Goal: Task Accomplishment & Management: Use online tool/utility

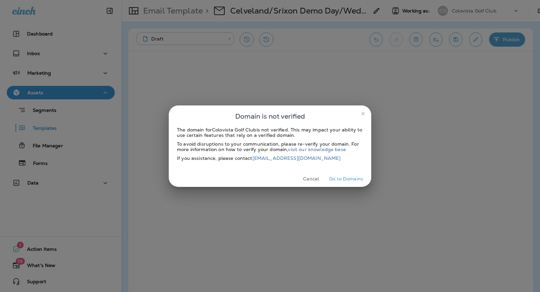
click at [309, 180] on button "Cancel" at bounding box center [310, 179] width 25 height 10
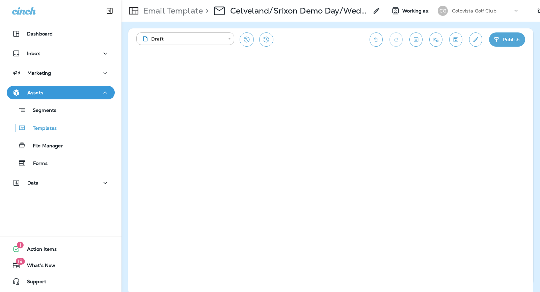
click at [435, 41] on icon "Send test email" at bounding box center [436, 39] width 5 height 4
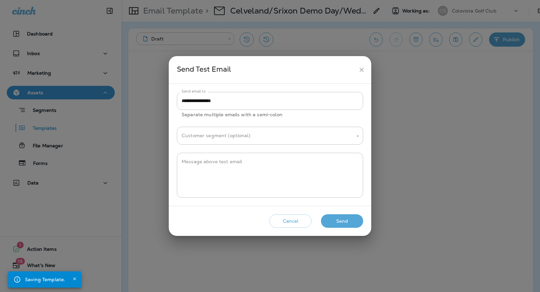
click at [347, 222] on button "Send" at bounding box center [342, 221] width 42 height 14
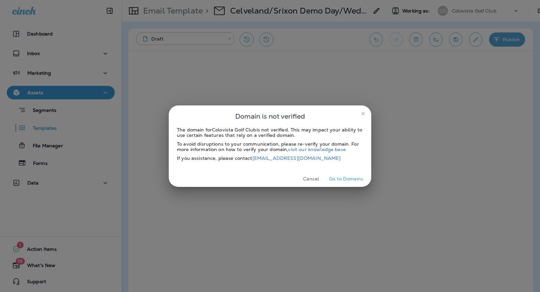
click at [361, 114] on icon "close" at bounding box center [363, 113] width 5 height 5
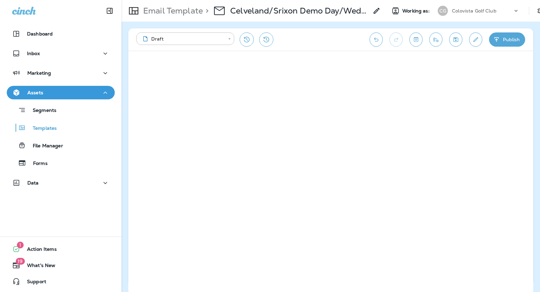
click at [498, 38] on icon "button" at bounding box center [496, 39] width 7 height 7
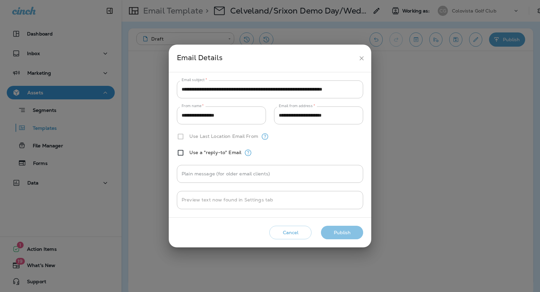
click at [341, 228] on button "Publish" at bounding box center [342, 233] width 42 height 14
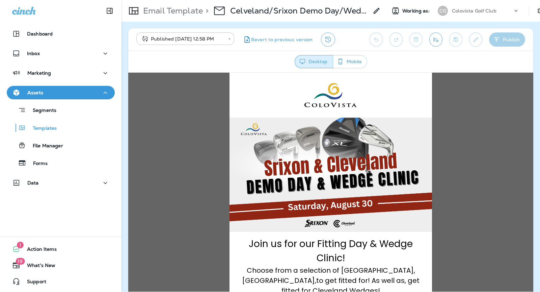
click at [438, 43] on button "Send test email" at bounding box center [436, 39] width 13 height 14
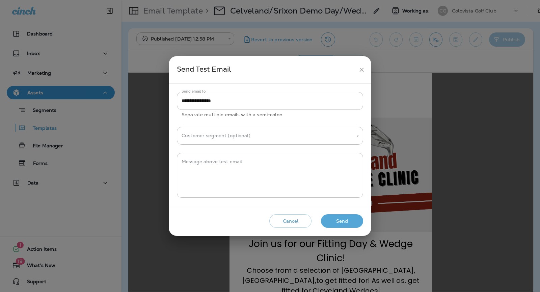
click at [338, 222] on button "Send" at bounding box center [342, 221] width 42 height 14
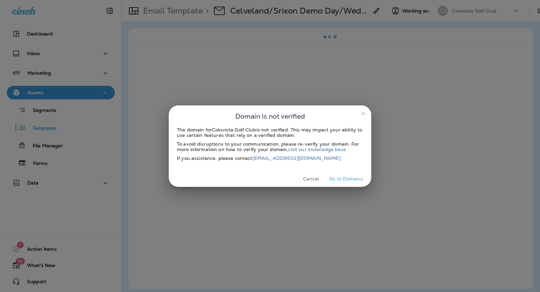
click at [359, 112] on button "close" at bounding box center [363, 113] width 11 height 11
